Goal: Check status: Check status

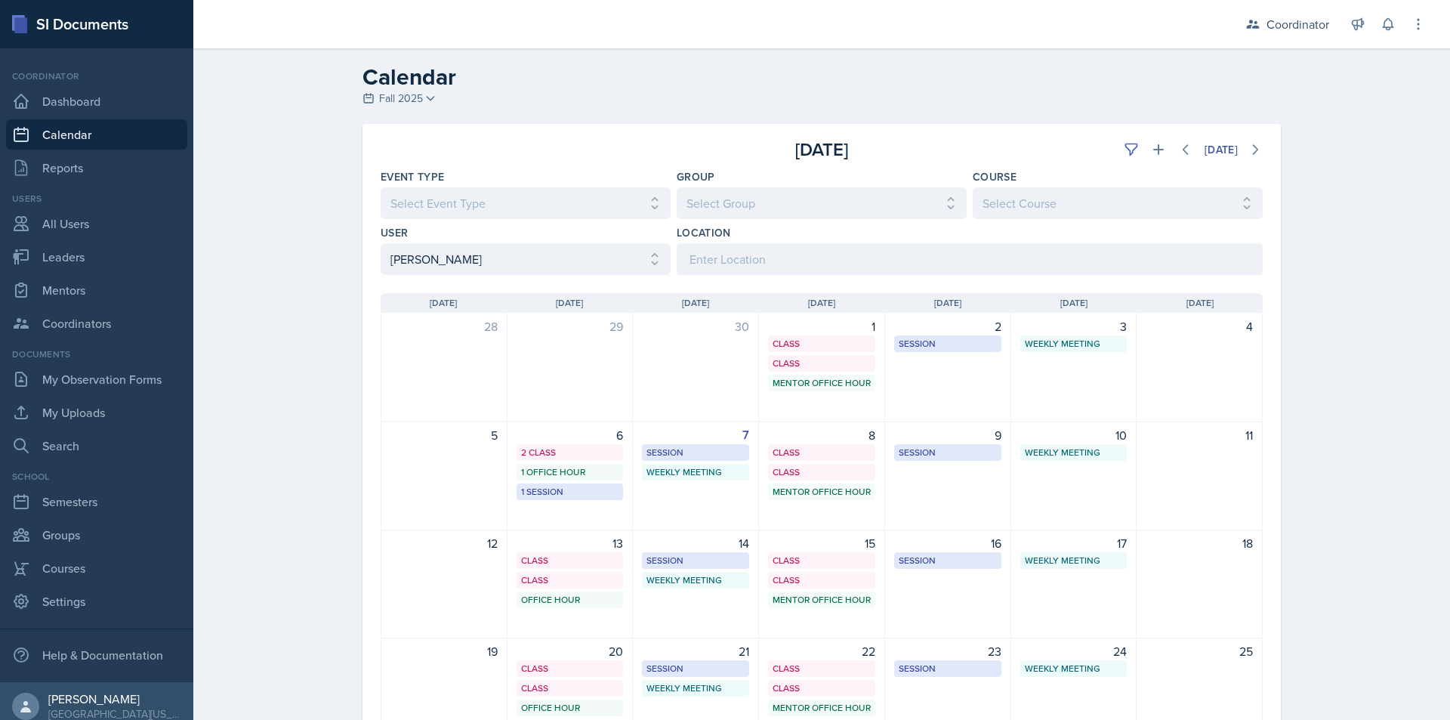
select select "9beb24ba-f954-4a6c-a38e-92a4ff8afed4"
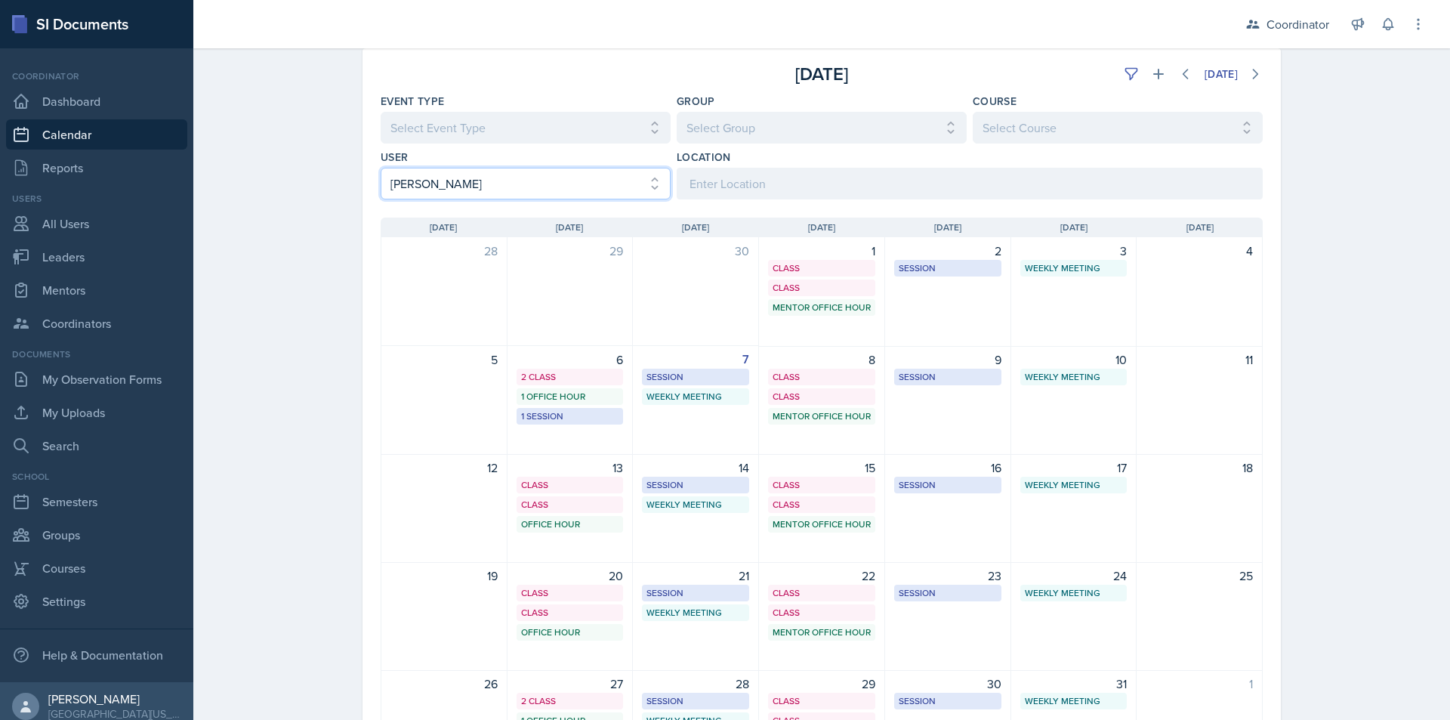
click at [424, 177] on select "Select User All [PERSON_NAME] [PERSON_NAME] [PERSON_NAME] [PERSON_NAME] [PERSON…" at bounding box center [526, 184] width 290 height 32
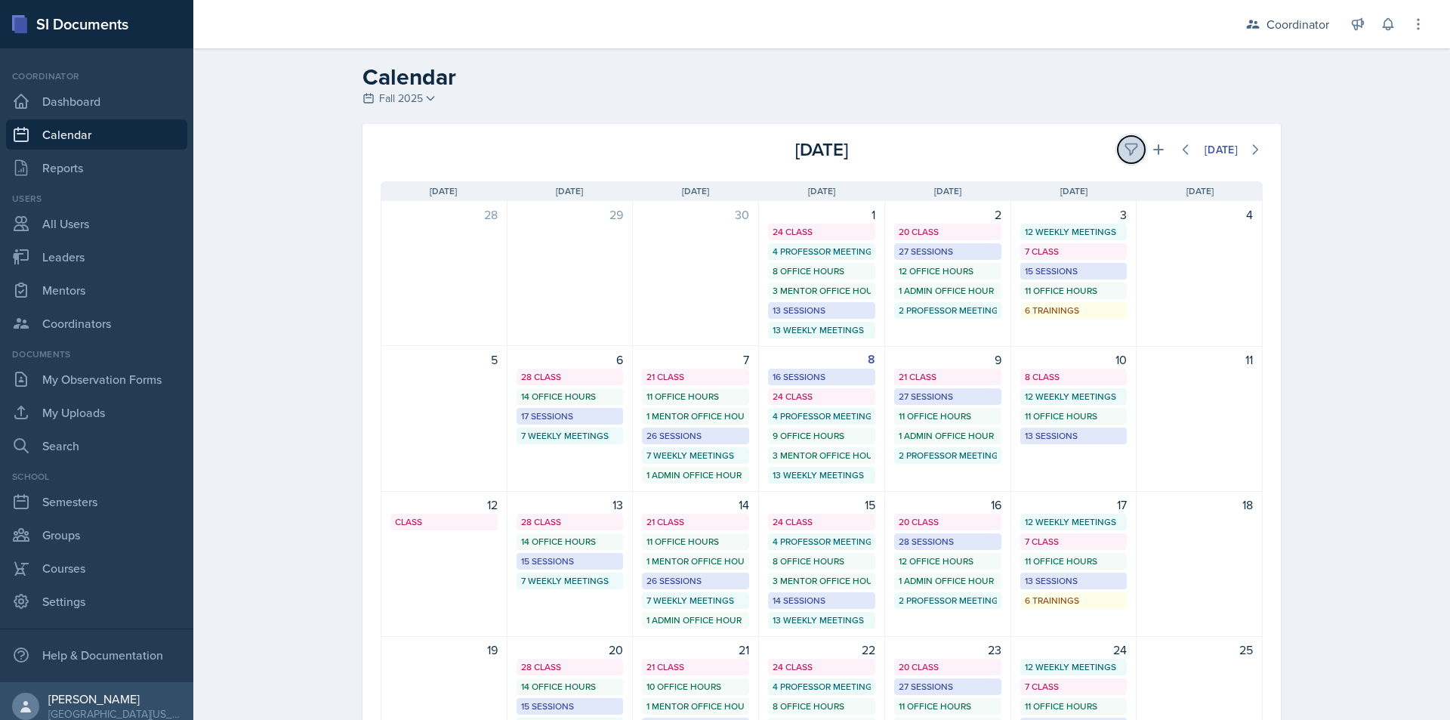
click at [1127, 142] on icon at bounding box center [1131, 149] width 15 height 15
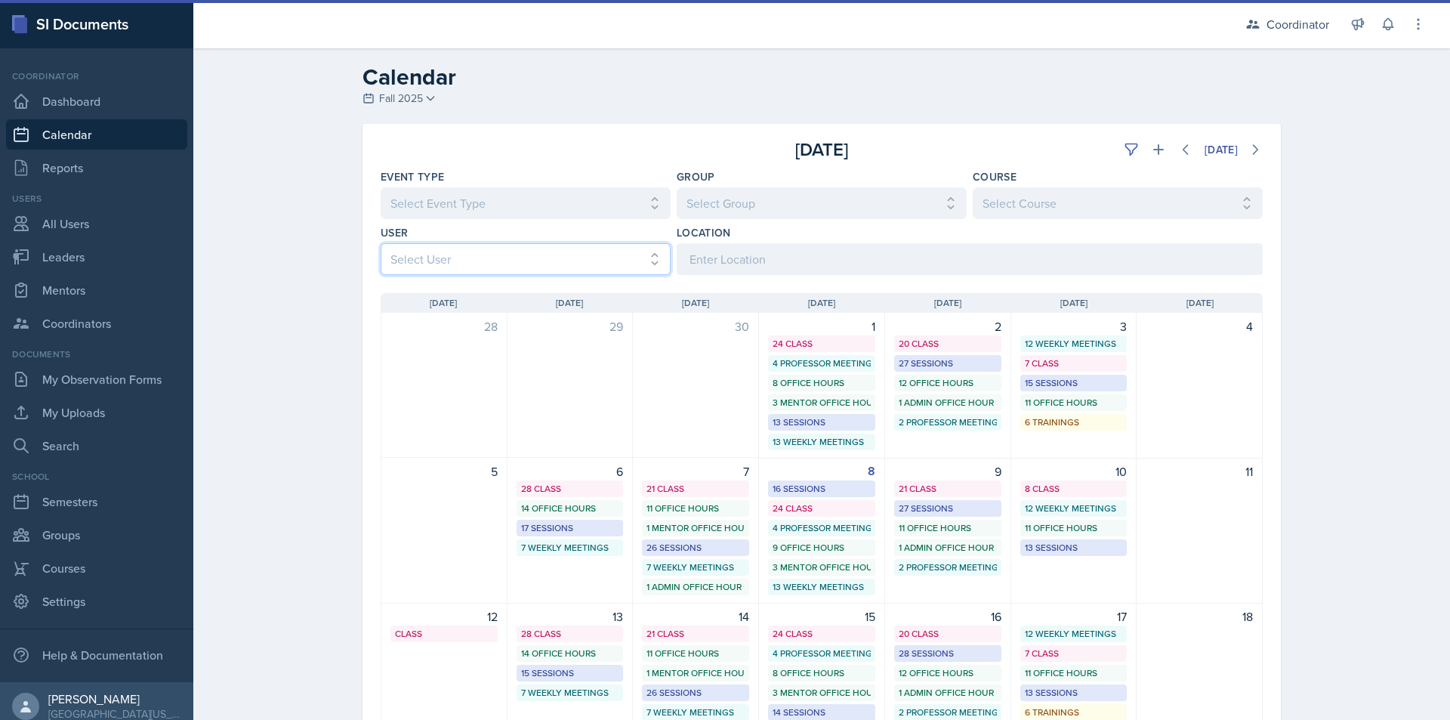
click at [592, 263] on select "Select User All [PERSON_NAME] [PERSON_NAME] [PERSON_NAME] [PERSON_NAME] [PERSON…" at bounding box center [526, 259] width 290 height 32
select select "d4396dc8-67b8-422c-a9a6-927487b5c8ab"
click at [381, 243] on select "Select User All [PERSON_NAME] [PERSON_NAME] [PERSON_NAME] [PERSON_NAME] [PERSON…" at bounding box center [526, 259] width 290 height 32
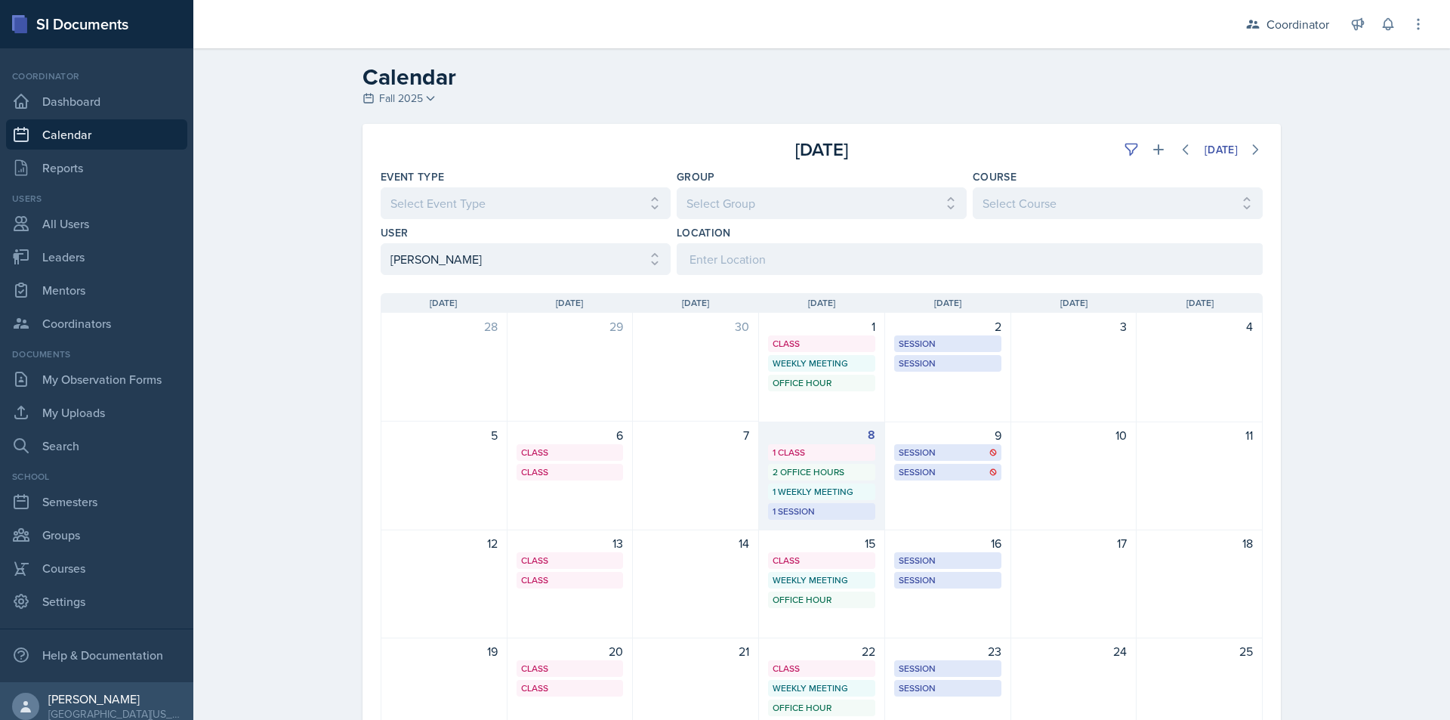
click at [820, 477] on div "2 Office Hours" at bounding box center [821, 472] width 98 height 14
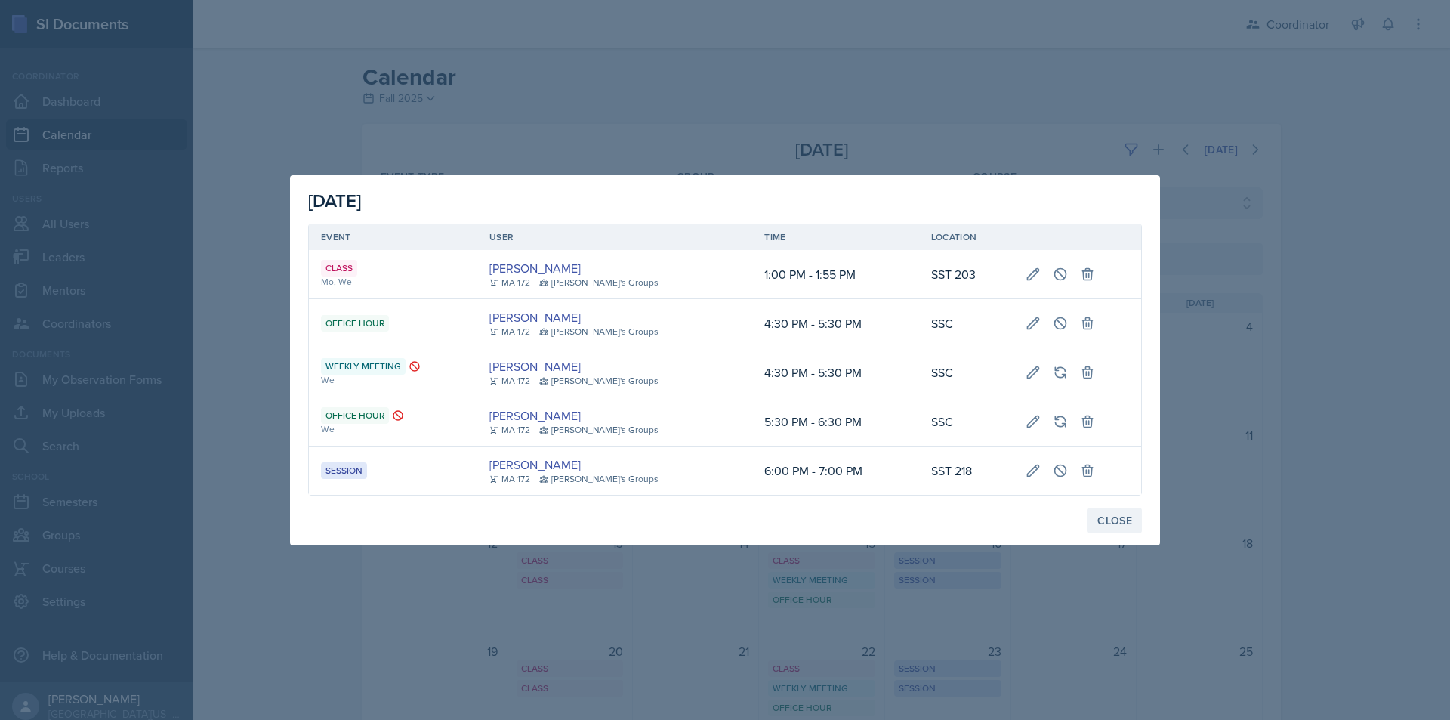
click at [1133, 529] on button "Close" at bounding box center [1114, 520] width 54 height 26
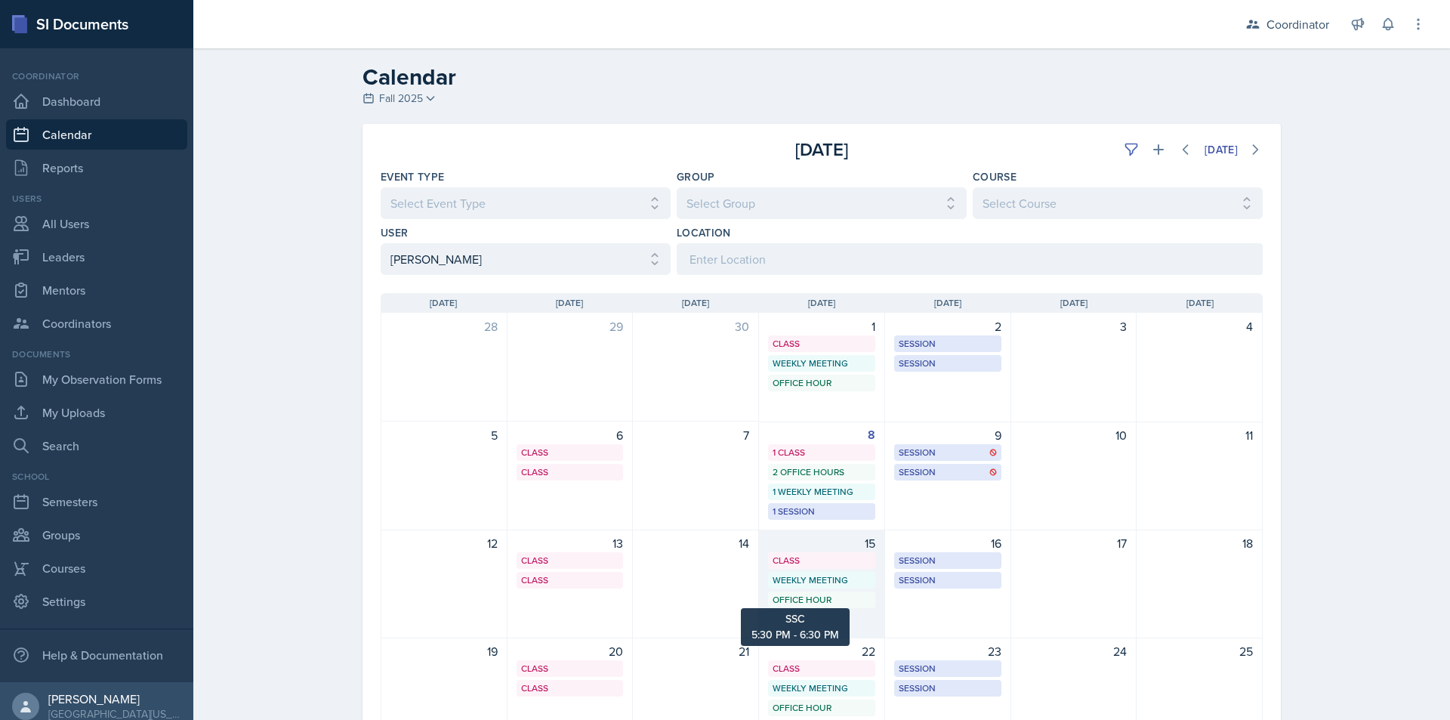
click at [847, 605] on div "Office Hour" at bounding box center [821, 600] width 98 height 14
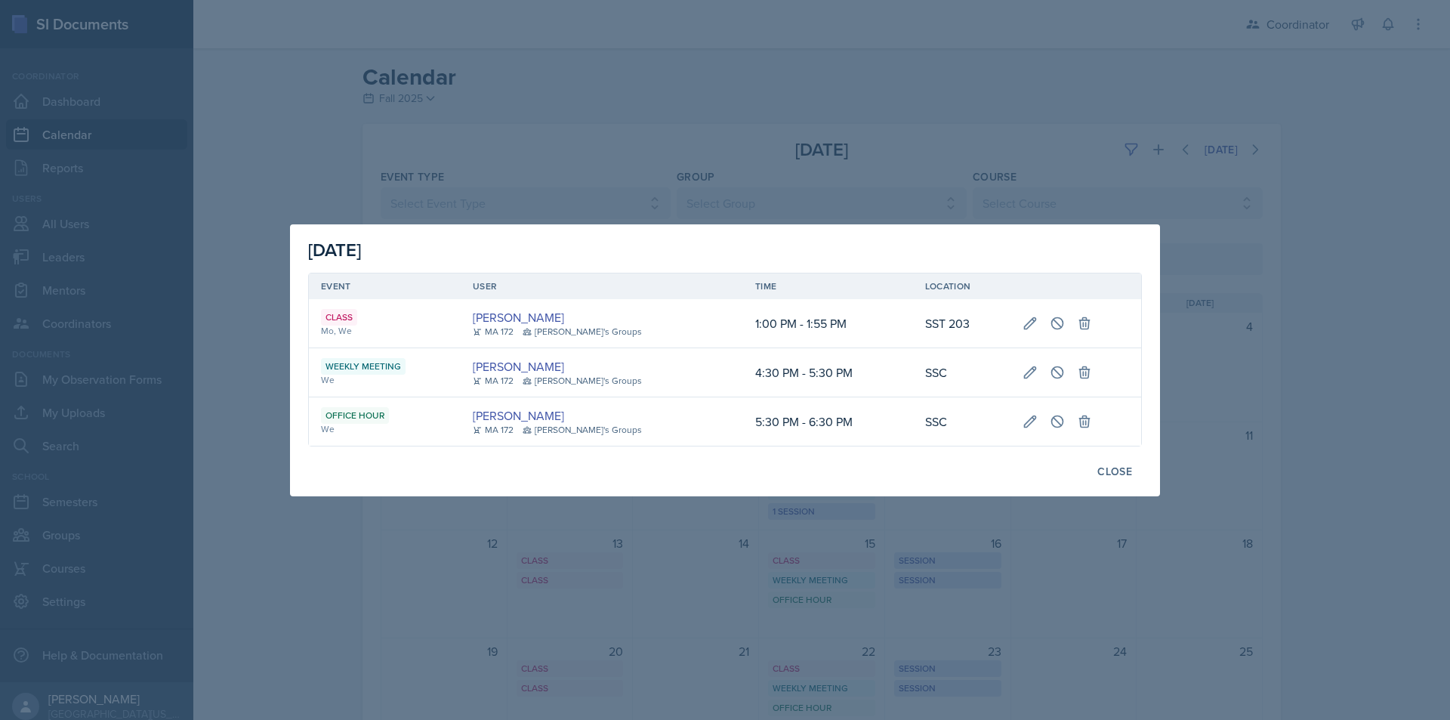
click at [837, 559] on div at bounding box center [725, 360] width 1450 height 720
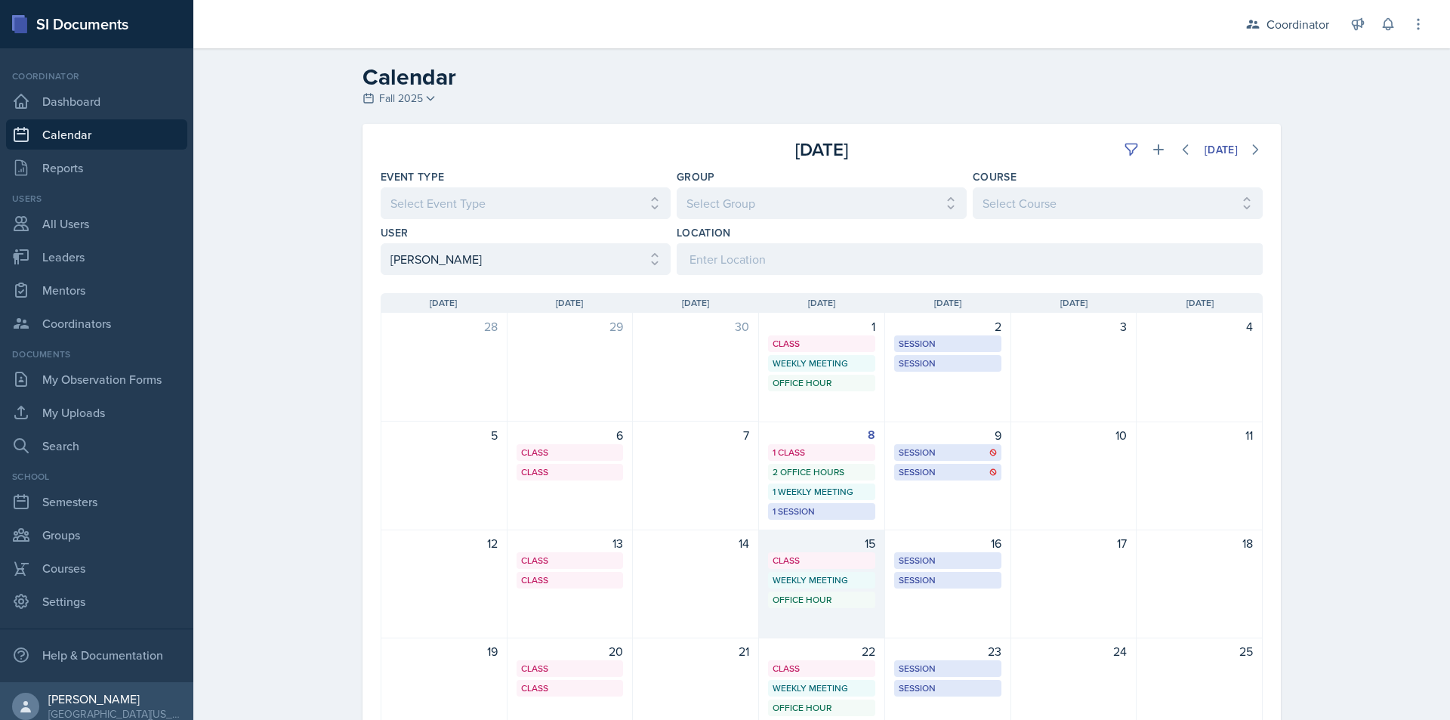
click at [830, 571] on div "15 Class SST 203 1:00 PM - 1:55 PM Weekly Meeting SSC 4:30 PM - 5:30 PM Office …" at bounding box center [822, 583] width 126 height 109
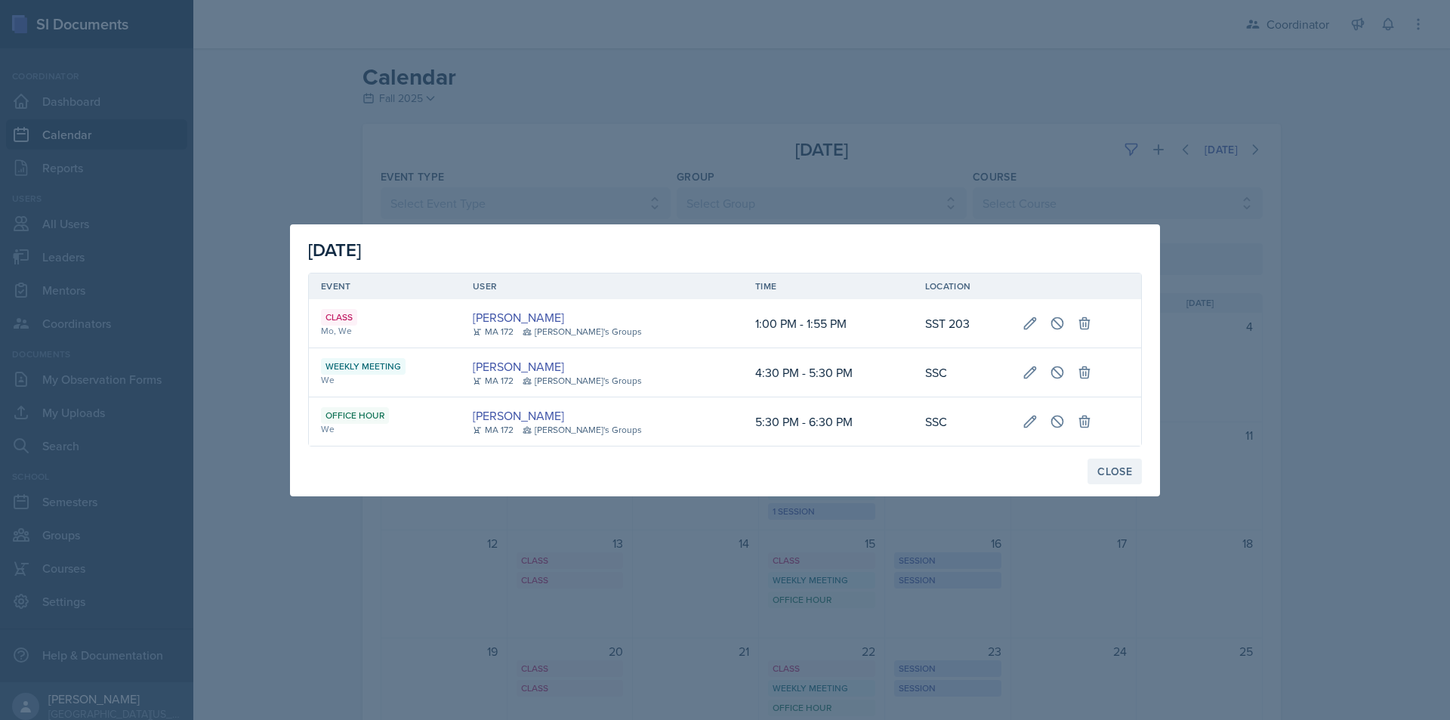
click at [1106, 473] on div "Close" at bounding box center [1114, 471] width 35 height 12
